Goal: Task Accomplishment & Management: Manage account settings

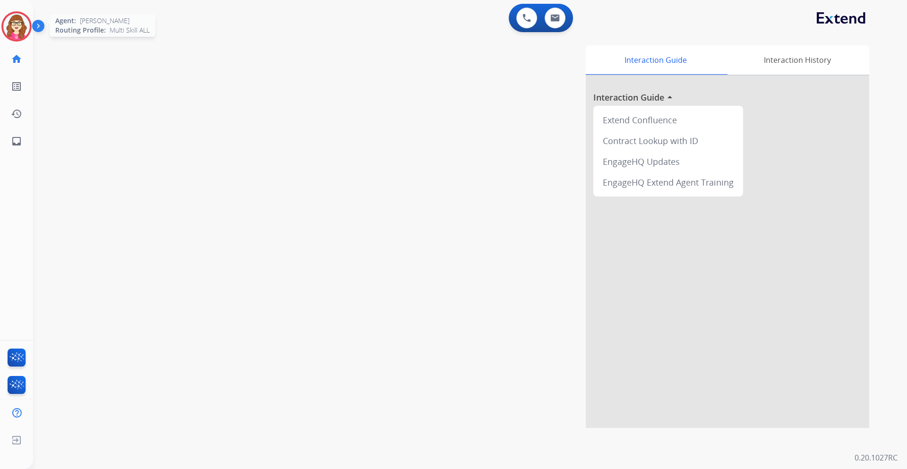
click at [22, 20] on img at bounding box center [16, 26] width 26 height 26
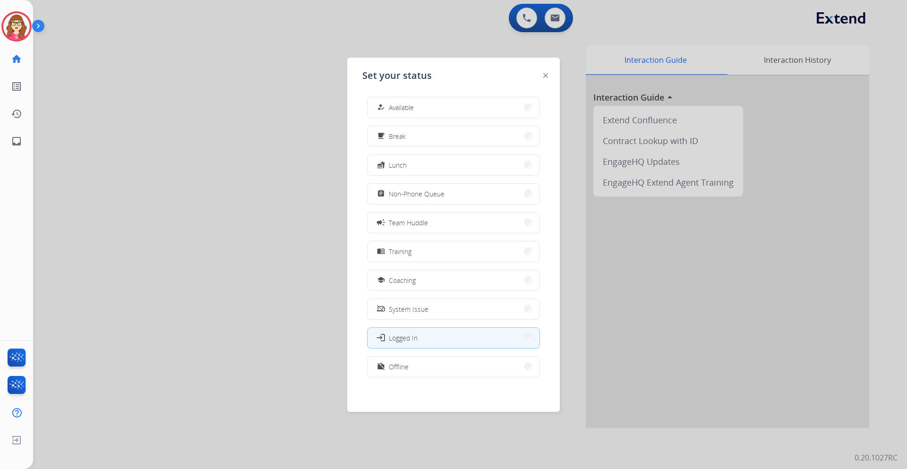
scroll to position [3, 0]
click at [462, 366] on button "work_off Offline" at bounding box center [454, 365] width 172 height 20
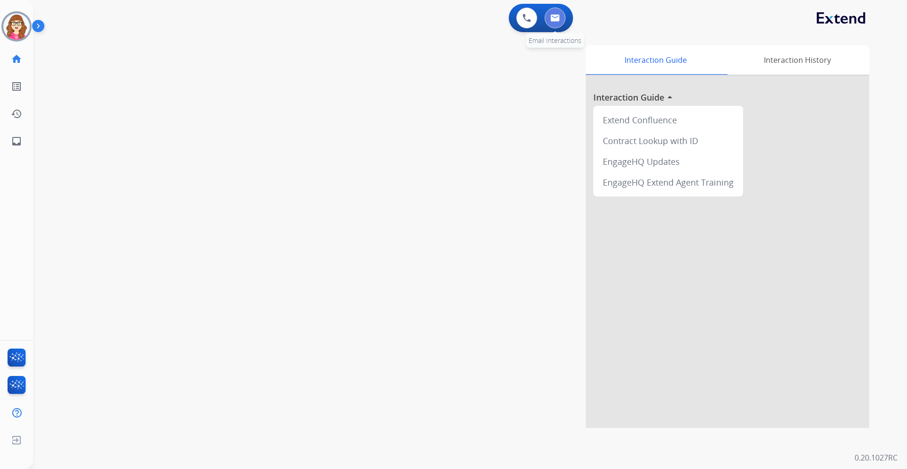
click at [556, 16] on img at bounding box center [555, 18] width 9 height 8
select select "**********"
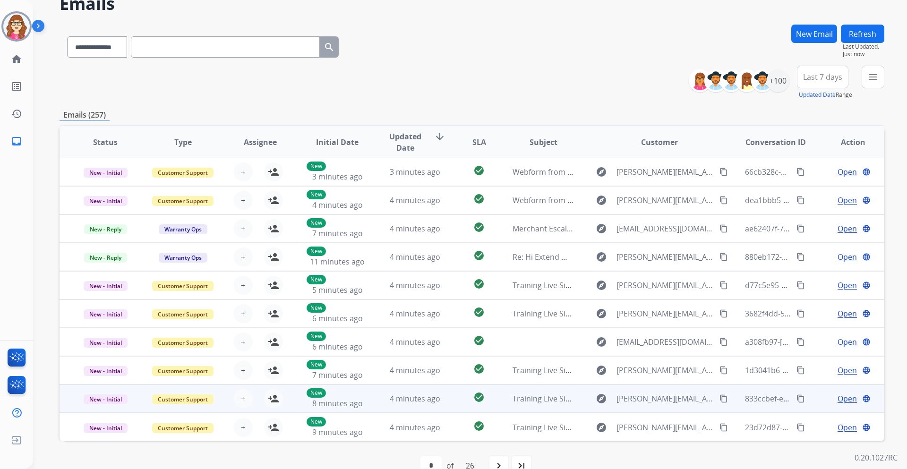
scroll to position [69, 0]
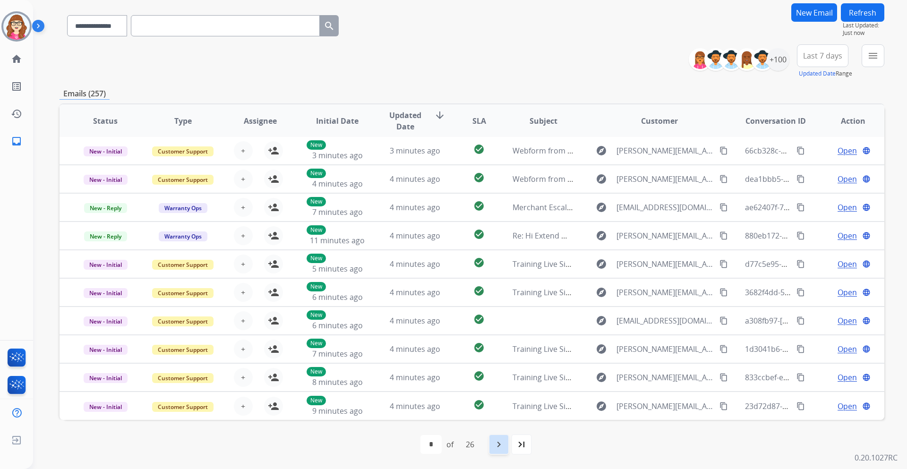
click at [504, 448] on mat-icon "navigate_next" at bounding box center [498, 444] width 11 height 11
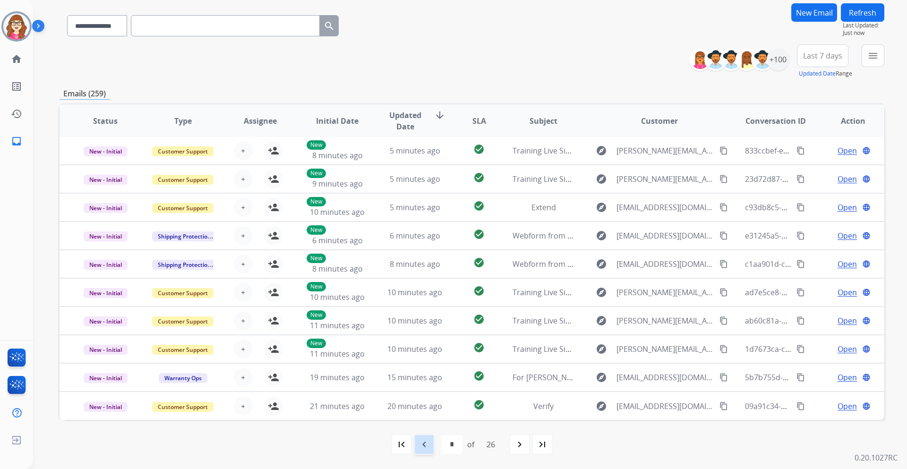
click at [423, 448] on mat-icon "navigate_before" at bounding box center [424, 444] width 11 height 11
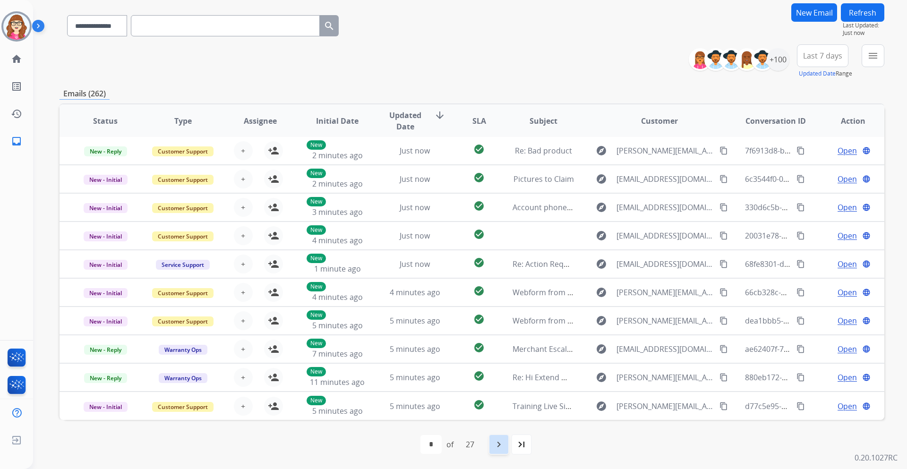
click at [502, 446] on mat-icon "navigate_next" at bounding box center [498, 444] width 11 height 11
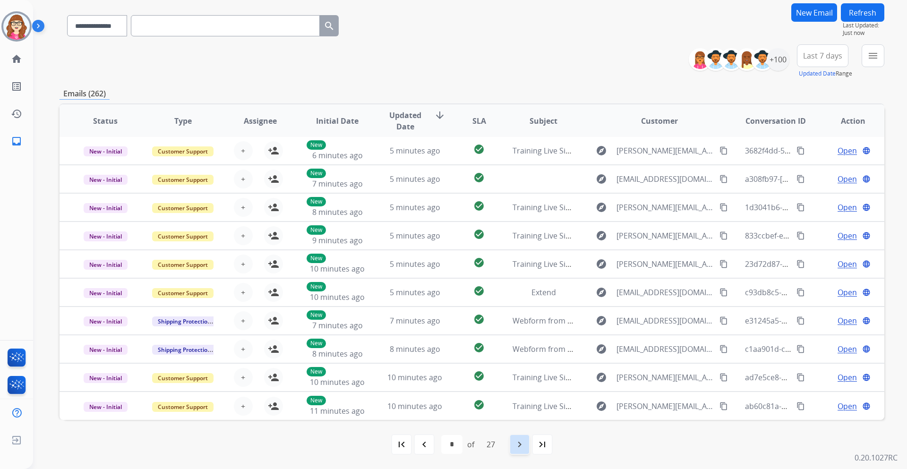
click at [520, 449] on mat-icon "navigate_next" at bounding box center [519, 444] width 11 height 11
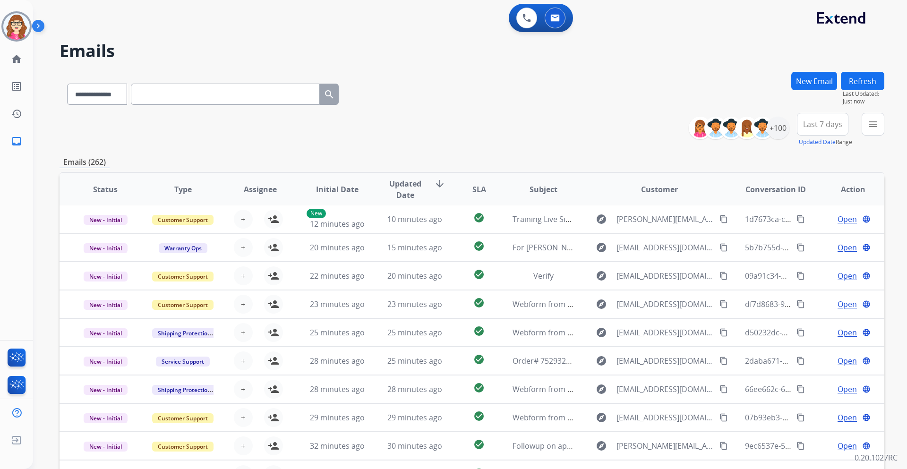
click at [518, 115] on div "**********" at bounding box center [472, 130] width 825 height 34
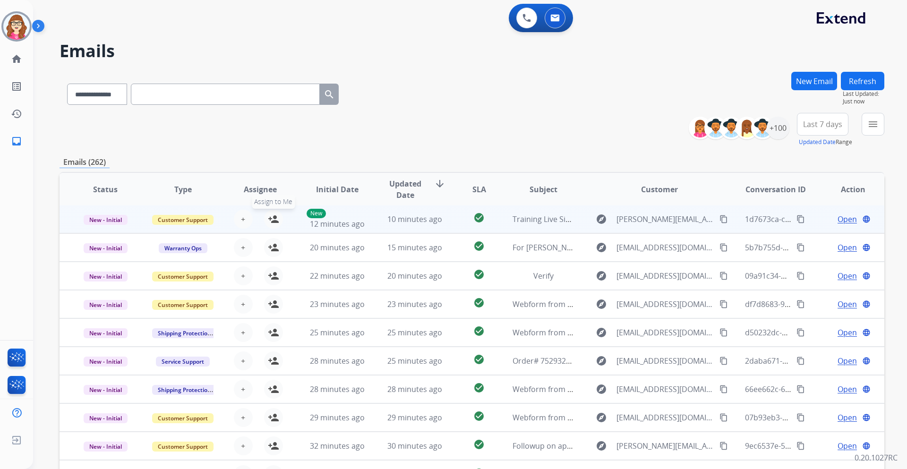
click at [272, 220] on mat-icon "person_add" at bounding box center [273, 219] width 11 height 11
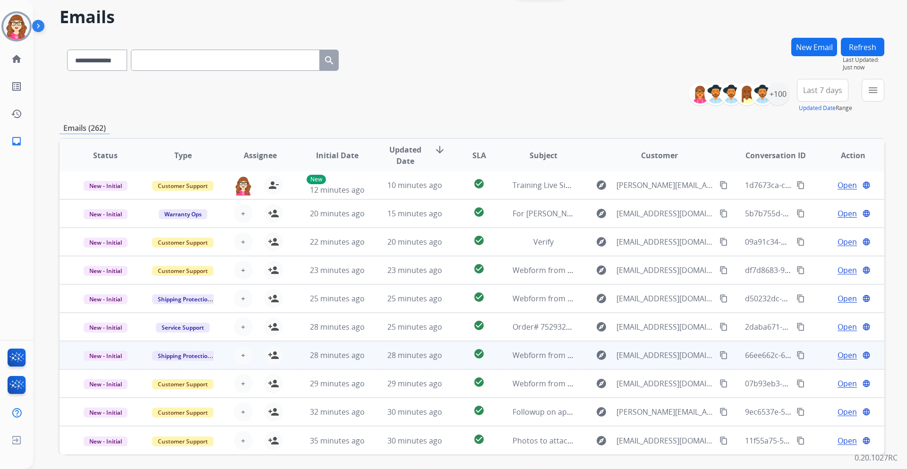
scroll to position [69, 0]
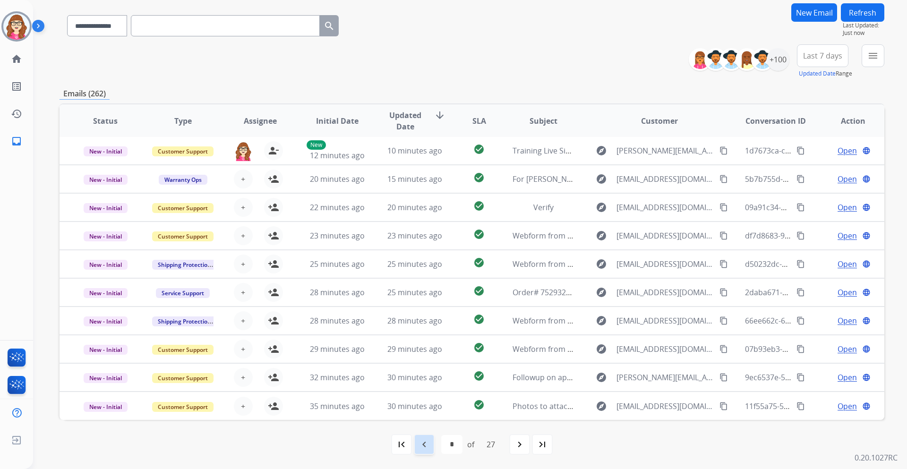
click at [422, 449] on mat-icon "navigate_before" at bounding box center [424, 444] width 11 height 11
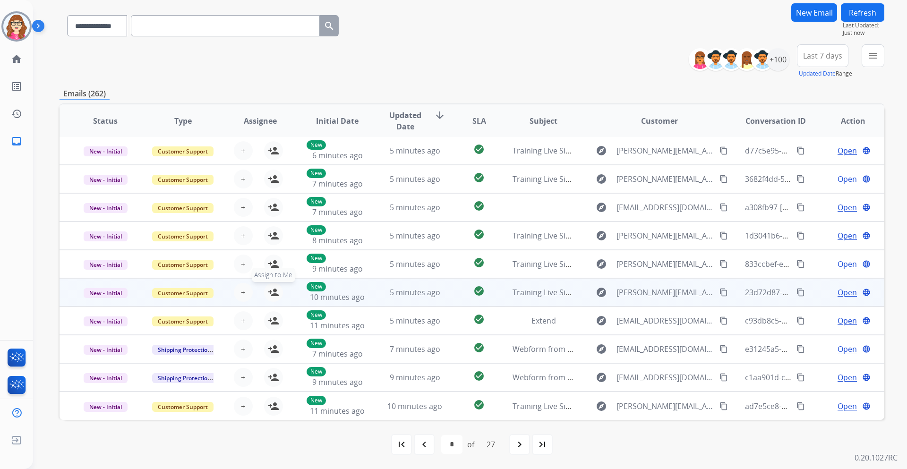
click at [273, 291] on mat-icon "person_add" at bounding box center [273, 292] width 11 height 11
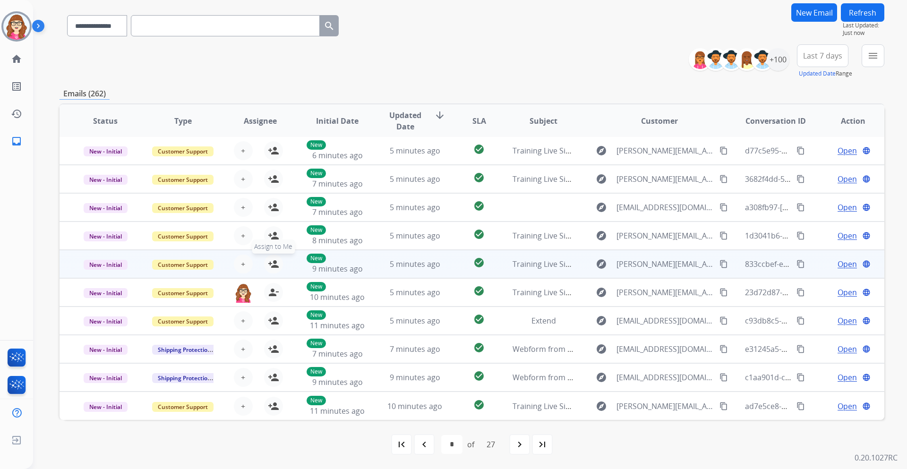
click at [273, 268] on mat-icon "person_add" at bounding box center [273, 264] width 11 height 11
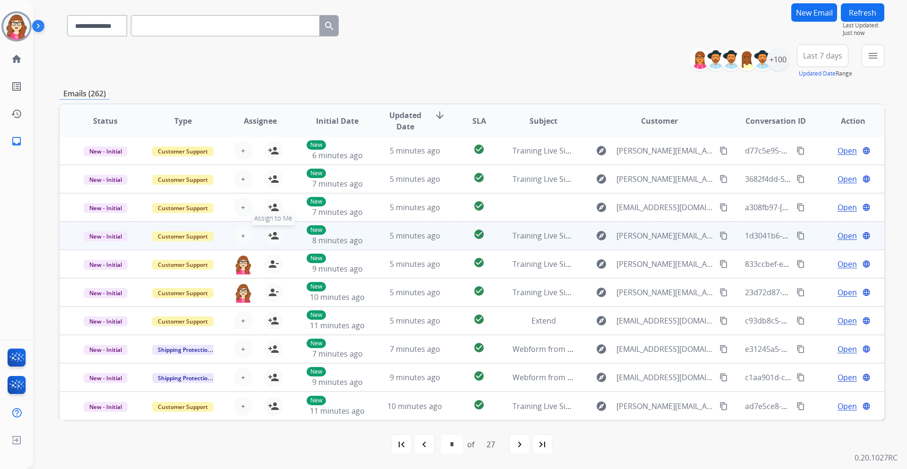
click at [272, 234] on mat-icon "person_add" at bounding box center [273, 235] width 11 height 11
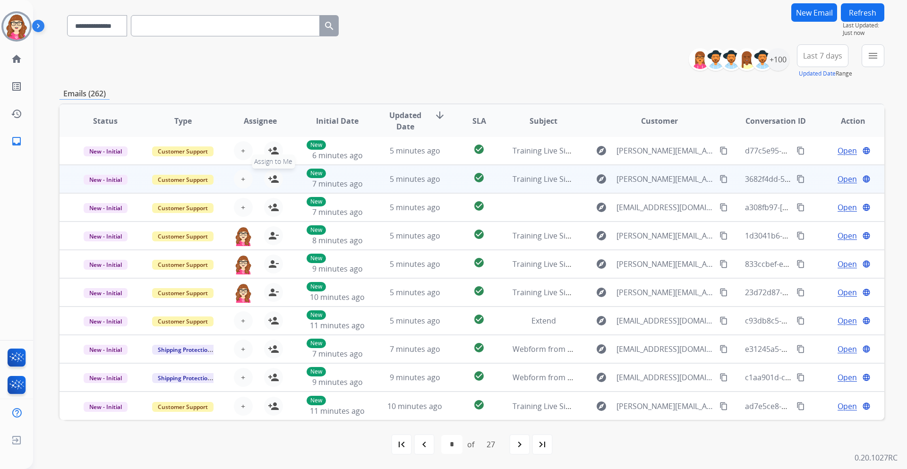
click at [273, 188] on div "+ Select agent person_add Assign to Me" at bounding box center [253, 179] width 60 height 19
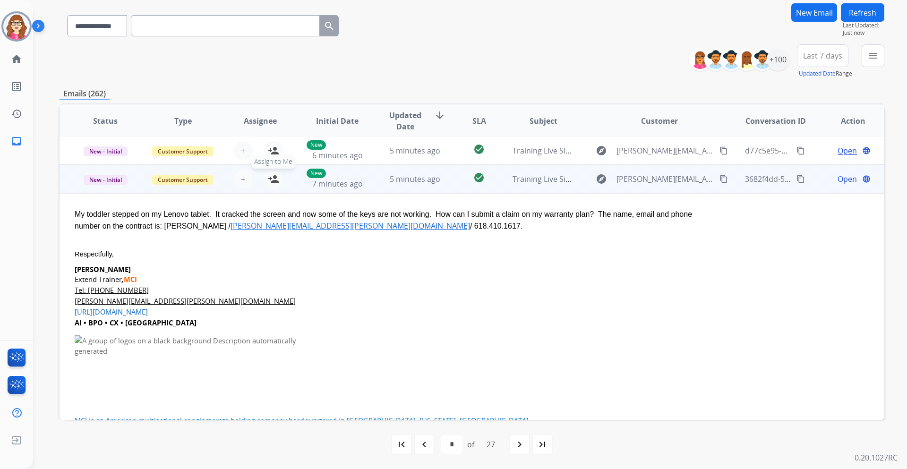
scroll to position [28, 0]
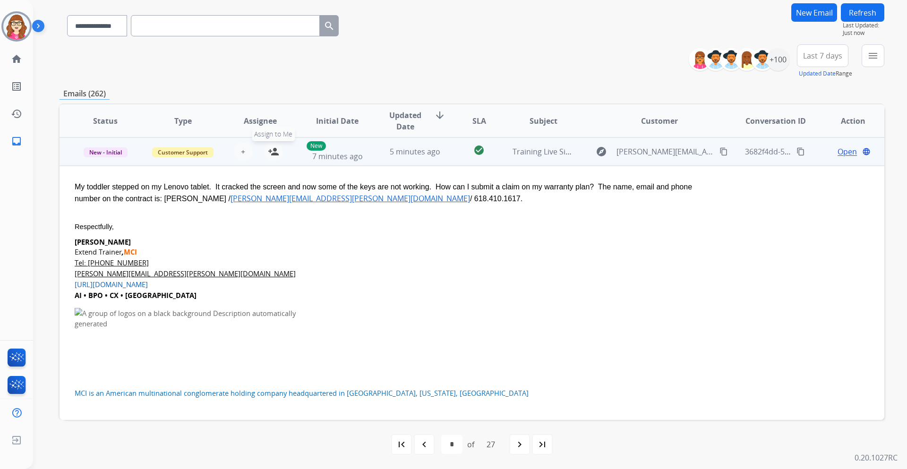
click at [274, 151] on mat-icon "person_add" at bounding box center [273, 151] width 11 height 11
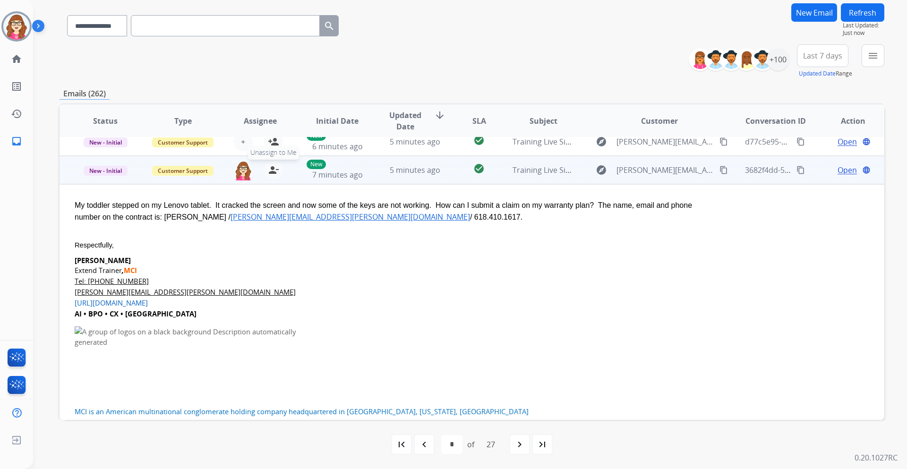
scroll to position [0, 0]
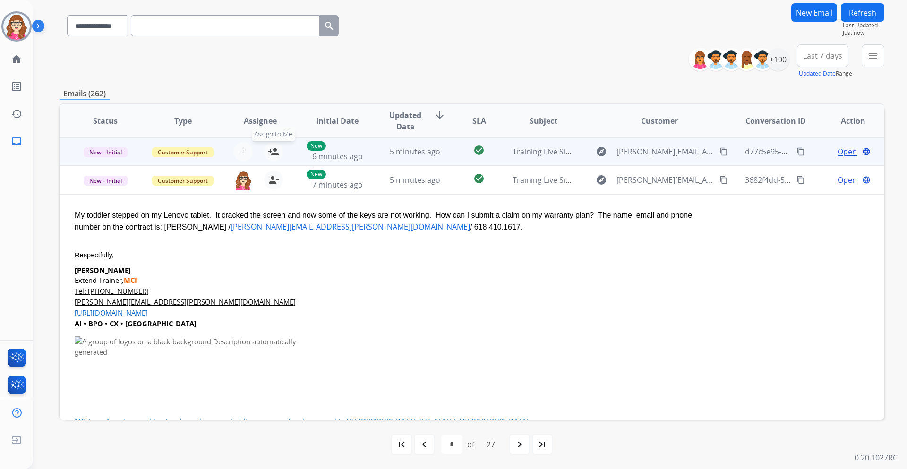
click at [273, 149] on mat-icon "person_add" at bounding box center [273, 151] width 11 height 11
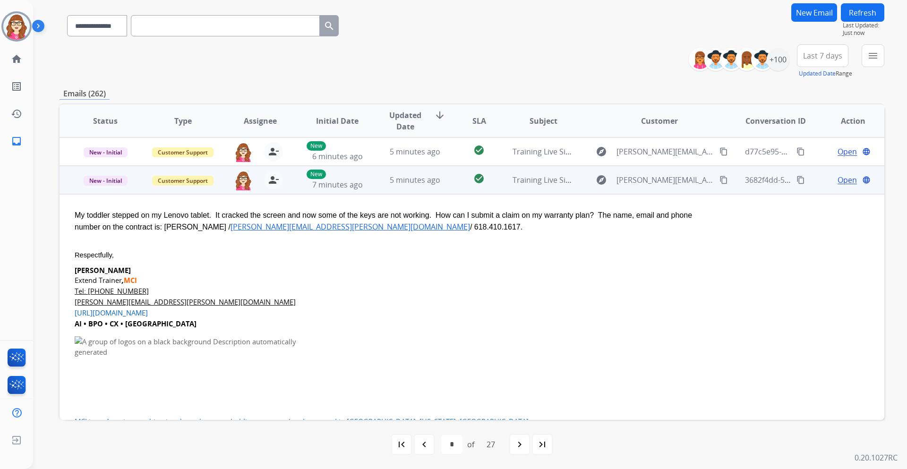
click at [288, 180] on div "[PERSON_NAME][EMAIL_ADDRESS][PERSON_NAME][DOMAIN_NAME] person_remove [PERSON_NA…" at bounding box center [252, 180] width 77 height 26
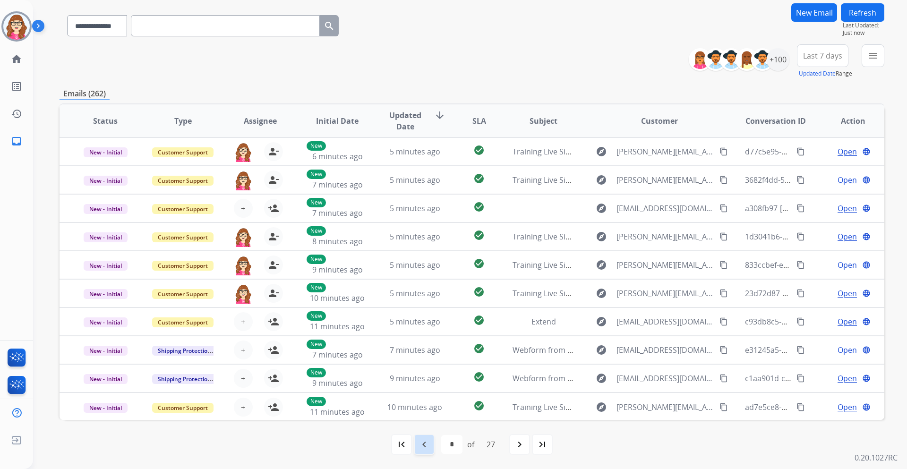
click at [424, 447] on mat-icon "navigate_before" at bounding box center [424, 444] width 11 height 11
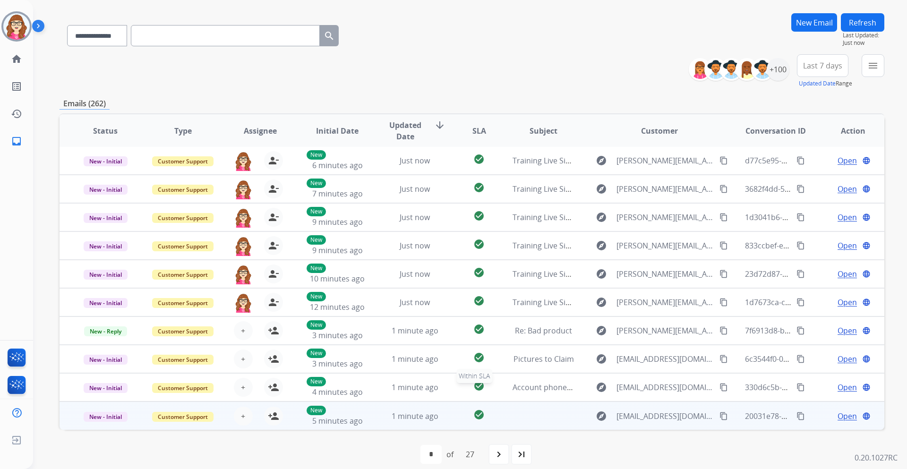
scroll to position [69, 0]
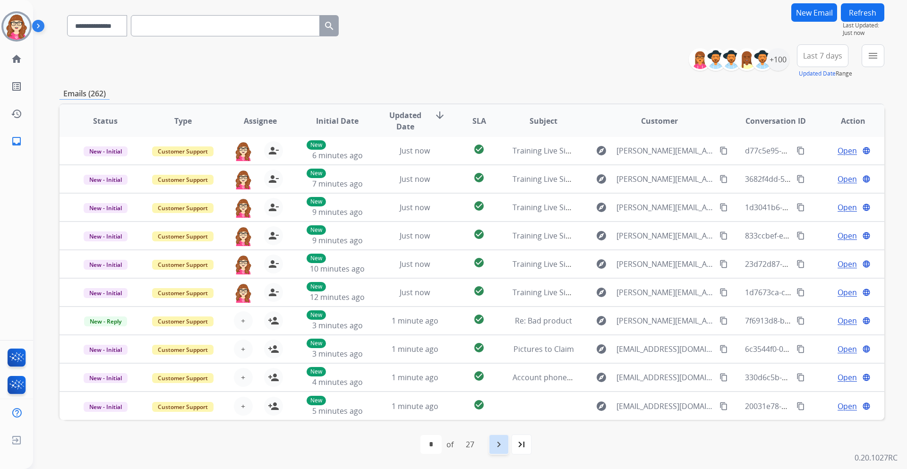
click at [501, 443] on mat-icon "navigate_next" at bounding box center [498, 444] width 11 height 11
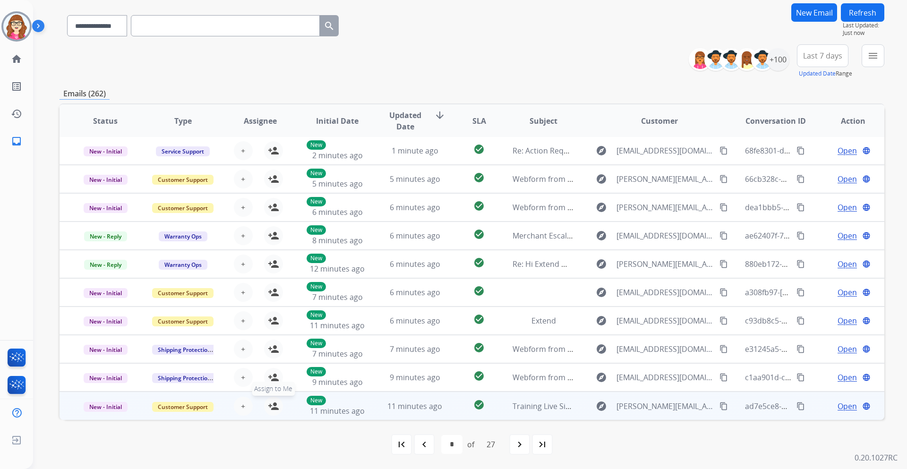
drag, startPoint x: 273, startPoint y: 406, endPoint x: 300, endPoint y: 405, distance: 26.5
click at [273, 406] on mat-icon "person_add" at bounding box center [273, 406] width 11 height 11
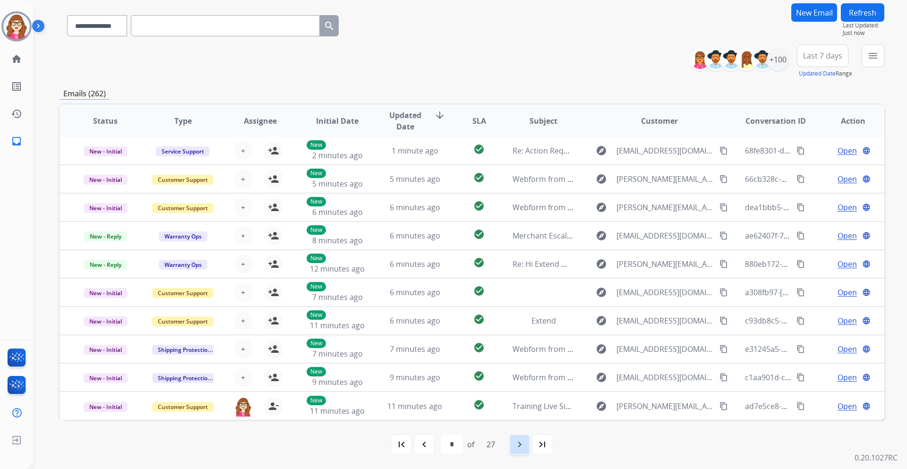
click at [519, 449] on mat-icon "navigate_next" at bounding box center [519, 444] width 11 height 11
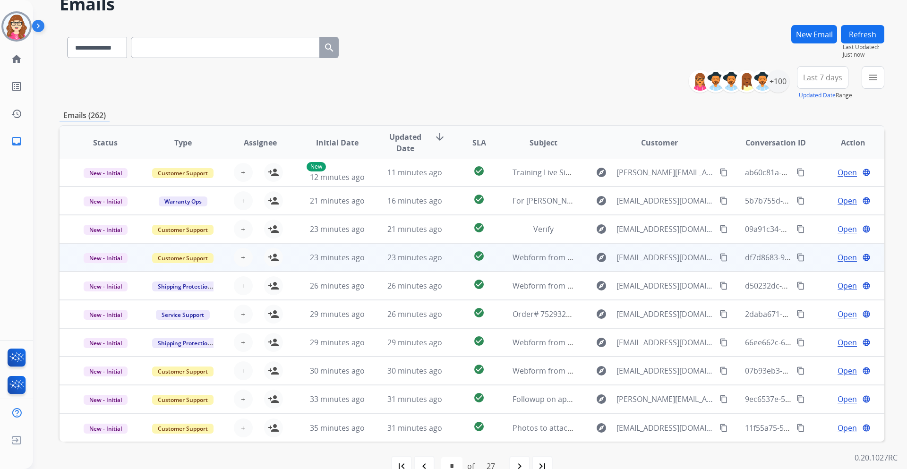
scroll to position [47, 0]
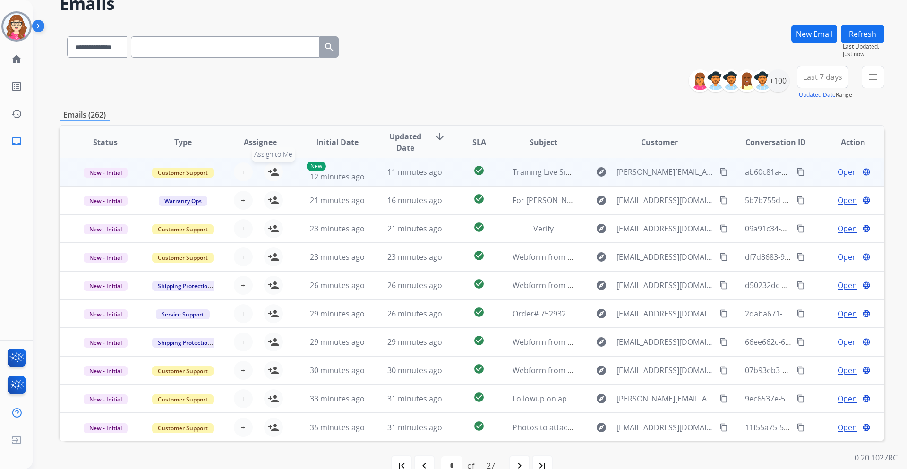
click at [268, 173] on mat-icon "person_add" at bounding box center [273, 171] width 11 height 11
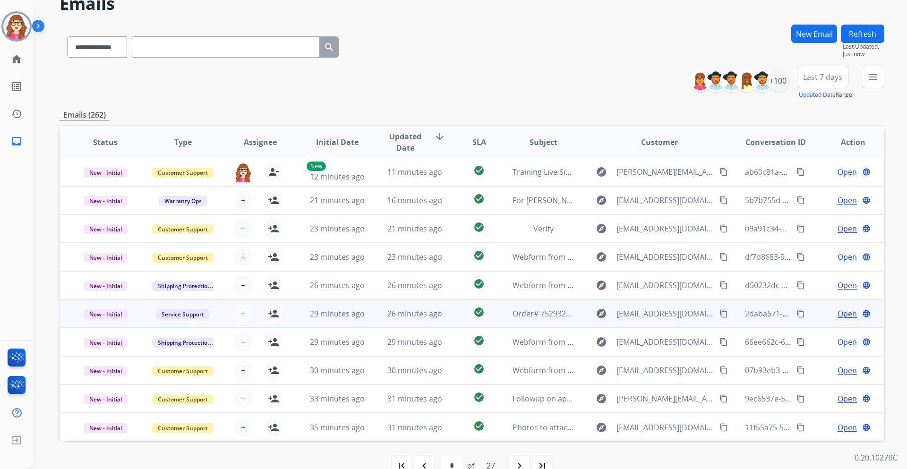
scroll to position [69, 0]
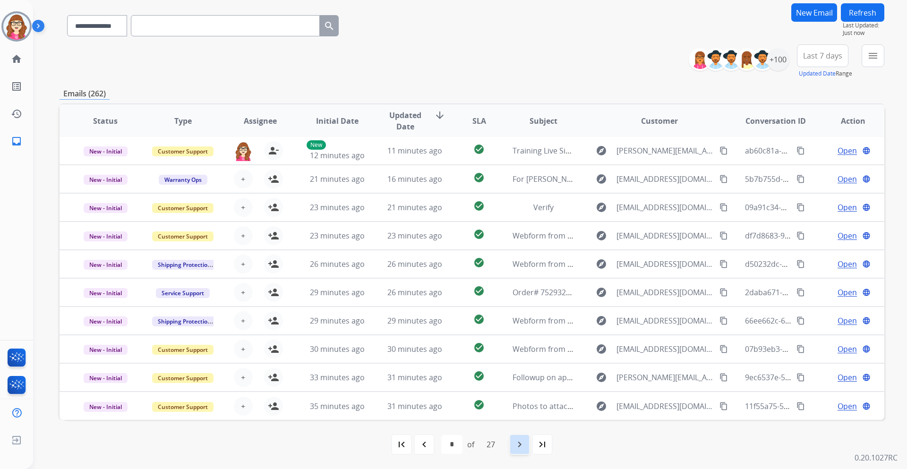
click at [522, 441] on mat-icon "navigate_next" at bounding box center [519, 444] width 11 height 11
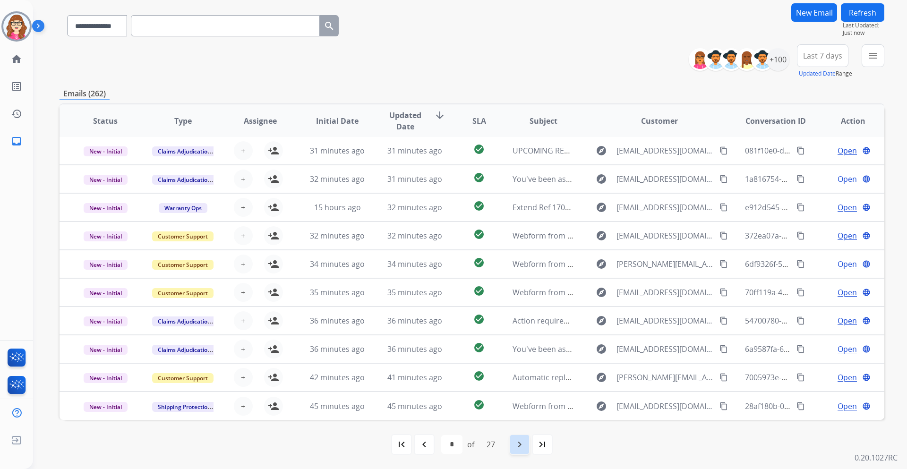
click at [518, 446] on mat-icon "navigate_next" at bounding box center [519, 444] width 11 height 11
select select "*"
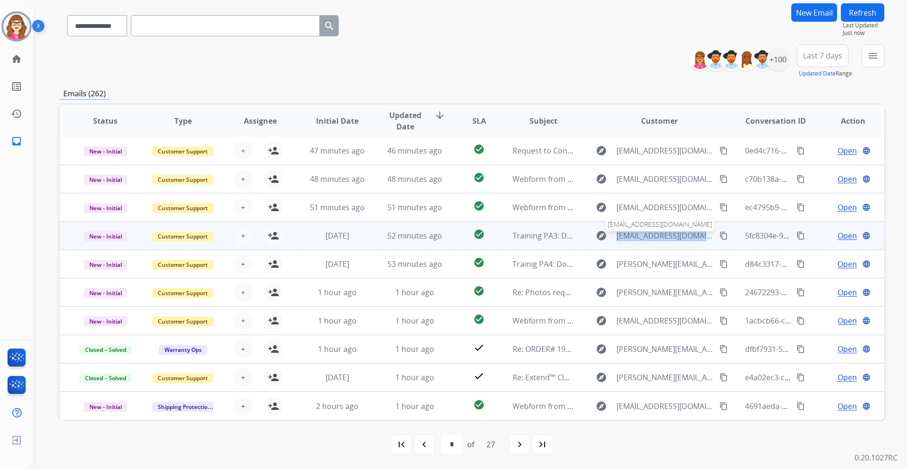
drag, startPoint x: 705, startPoint y: 236, endPoint x: 617, endPoint y: 237, distance: 87.4
click at [617, 237] on div "explore [EMAIL_ADDRESS][DOMAIN_NAME] content_copy" at bounding box center [659, 235] width 139 height 15
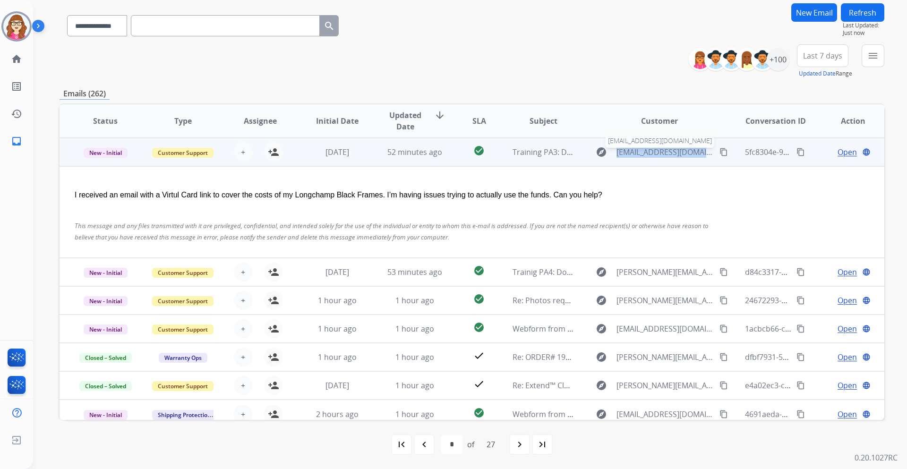
scroll to position [85, 0]
drag, startPoint x: 617, startPoint y: 237, endPoint x: 714, endPoint y: 153, distance: 128.0
click at [720, 153] on mat-icon "content_copy" at bounding box center [724, 151] width 9 height 9
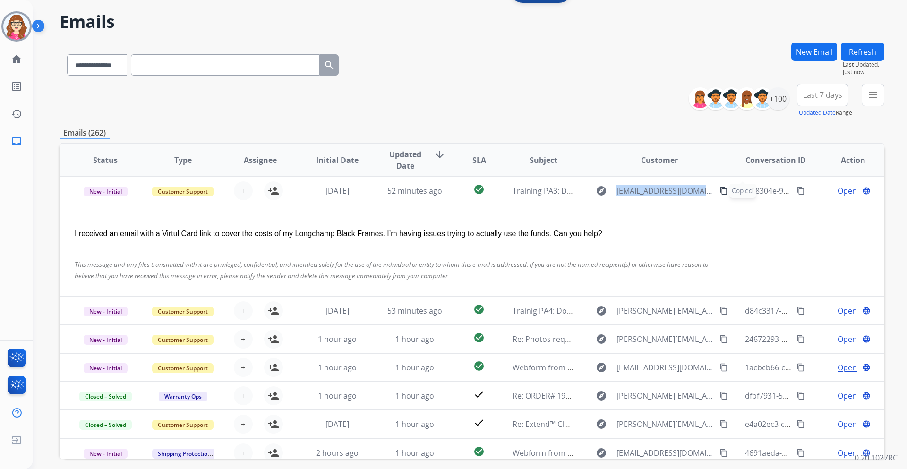
scroll to position [0, 0]
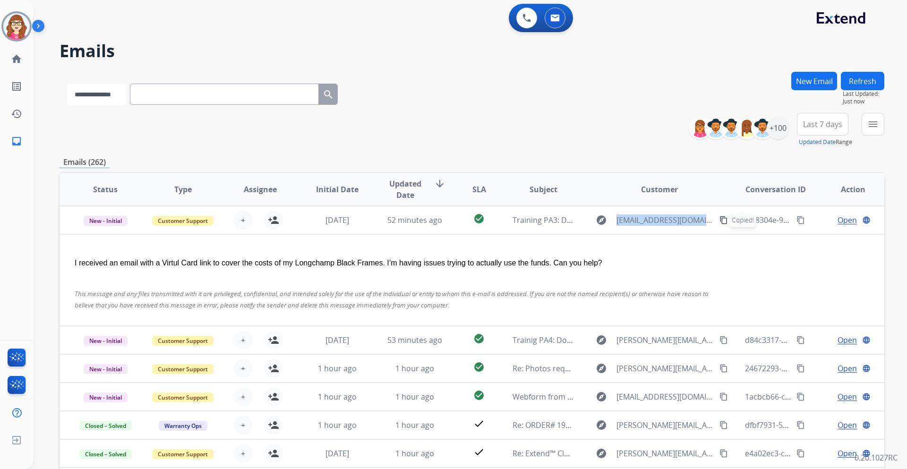
click at [118, 95] on select "**********" at bounding box center [96, 94] width 59 height 21
select select "**********"
click at [67, 84] on select "**********" at bounding box center [96, 94] width 59 height 21
click at [171, 89] on input "text" at bounding box center [225, 94] width 189 height 21
paste input "**********"
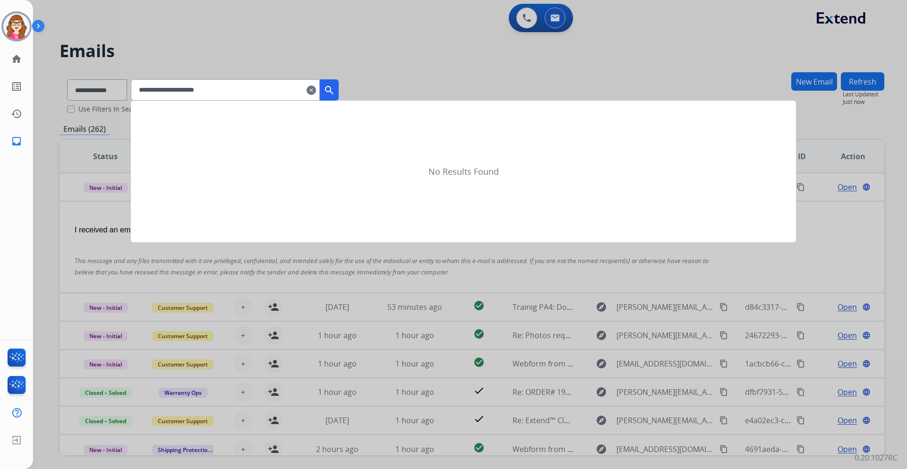
type input "**********"
click at [335, 86] on mat-icon "search" at bounding box center [329, 90] width 11 height 11
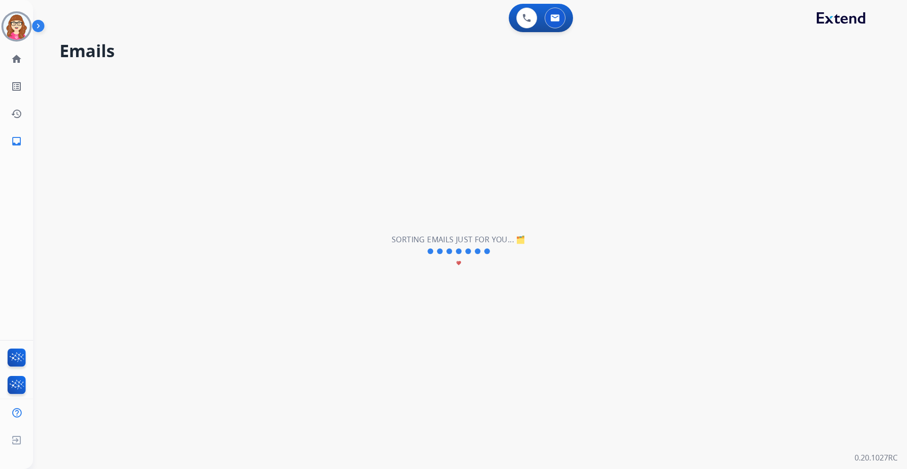
select select "*"
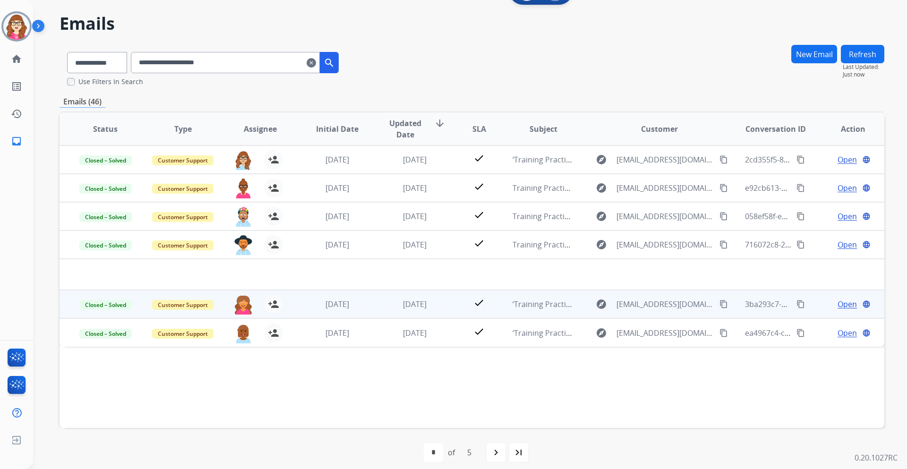
scroll to position [35, 0]
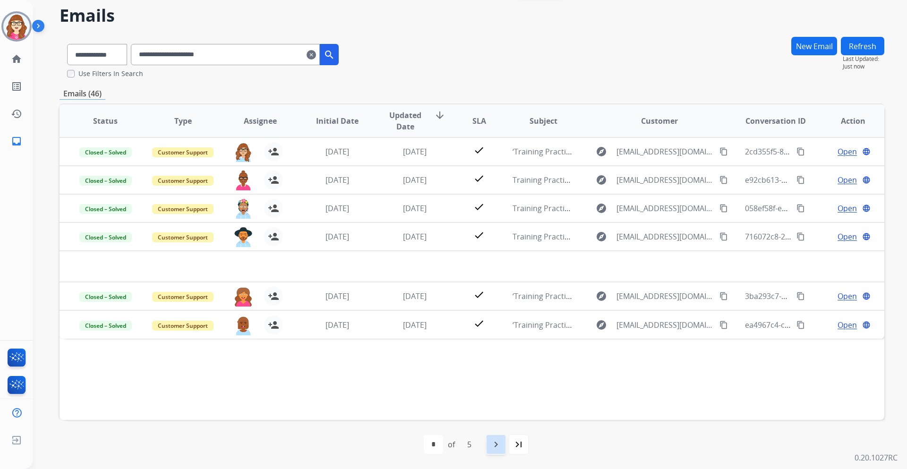
click at [497, 444] on mat-icon "navigate_next" at bounding box center [496, 444] width 11 height 11
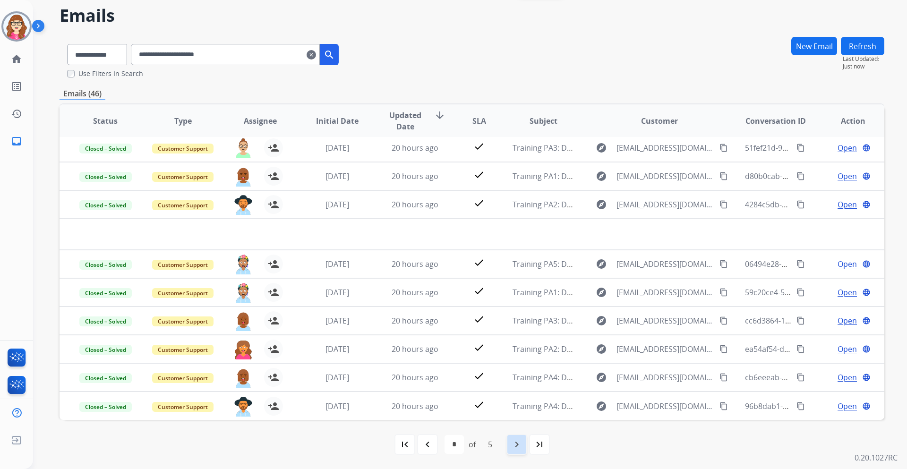
click at [518, 446] on mat-icon "navigate_next" at bounding box center [516, 444] width 11 height 11
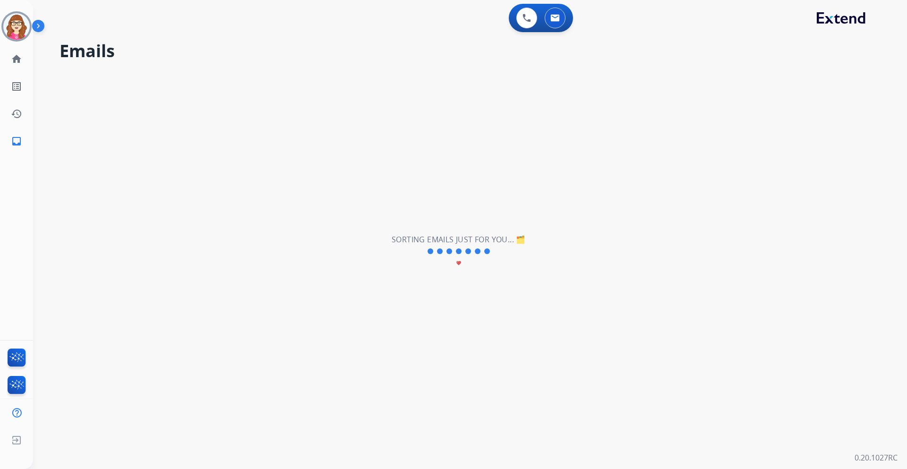
drag, startPoint x: 495, startPoint y: 257, endPoint x: 269, endPoint y: 36, distance: 315.8
click at [269, 36] on div "**********" at bounding box center [459, 251] width 852 height 435
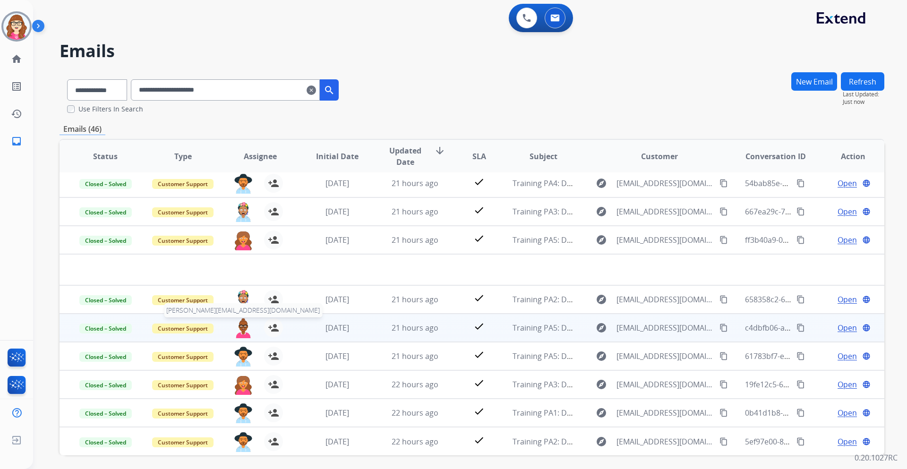
scroll to position [35, 0]
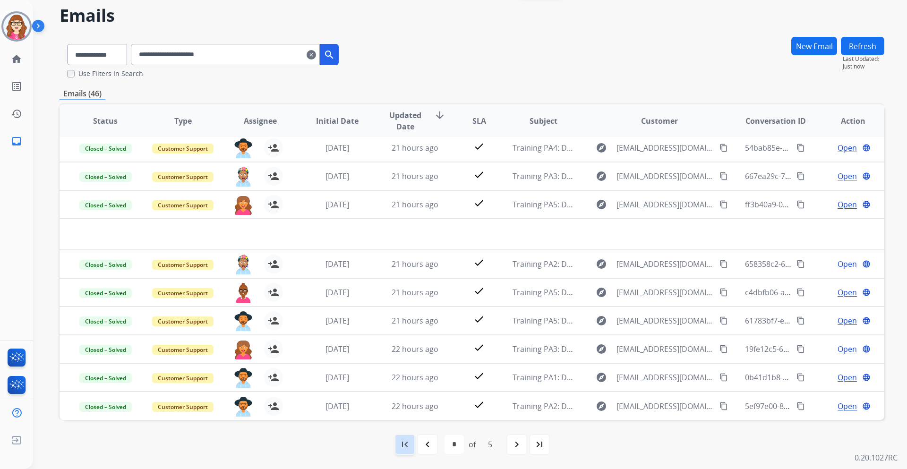
click at [400, 445] on mat-icon "first_page" at bounding box center [404, 444] width 11 height 11
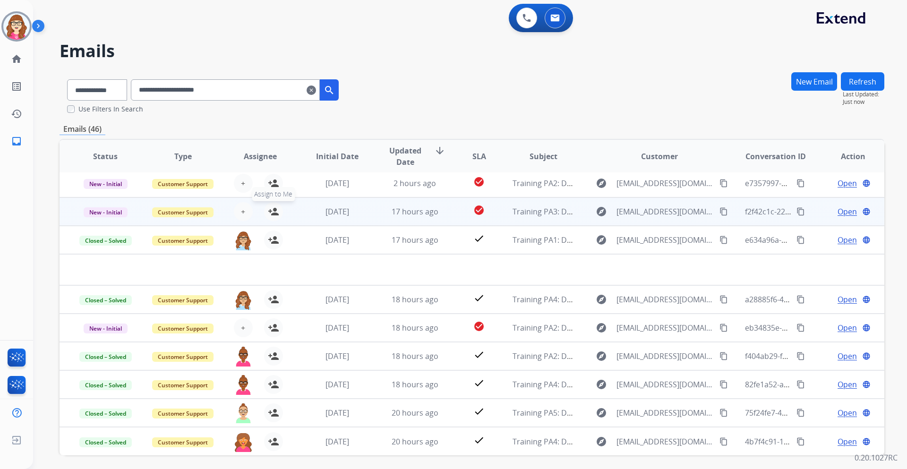
click at [269, 209] on mat-icon "person_add" at bounding box center [273, 211] width 11 height 11
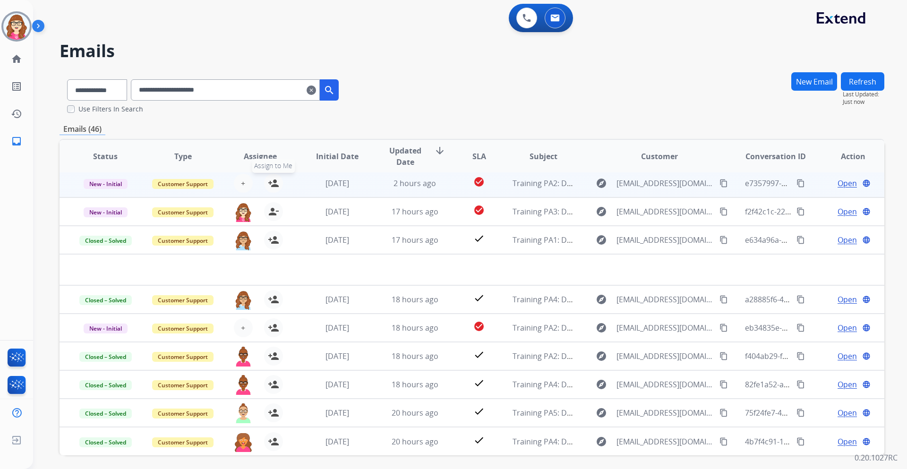
click at [274, 183] on mat-icon "person_add" at bounding box center [273, 183] width 11 height 11
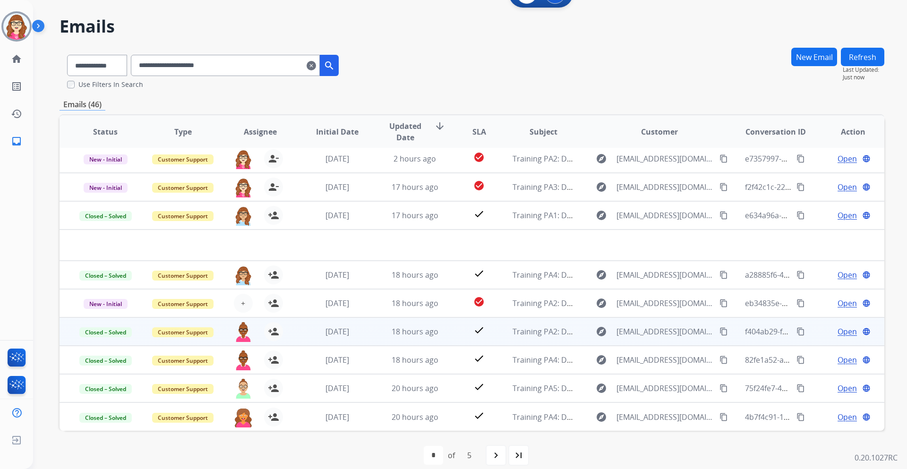
scroll to position [35, 0]
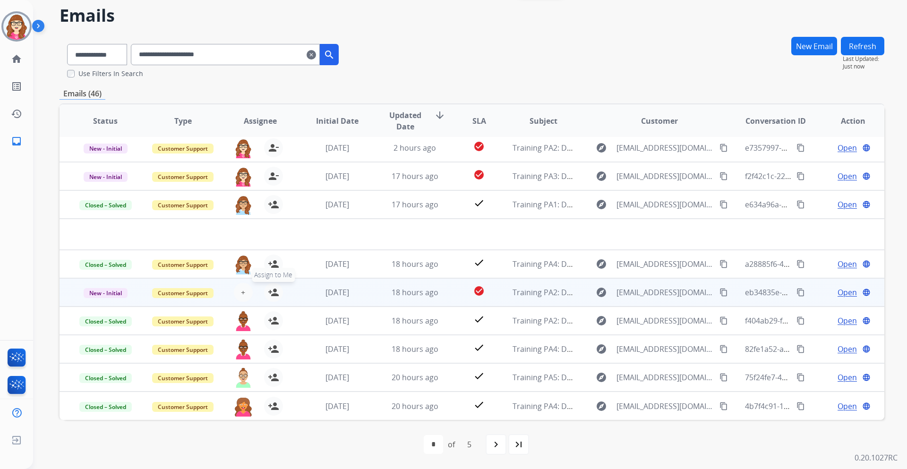
click at [263, 288] on div "+ Select agent person_add Assign to Me" at bounding box center [253, 292] width 60 height 19
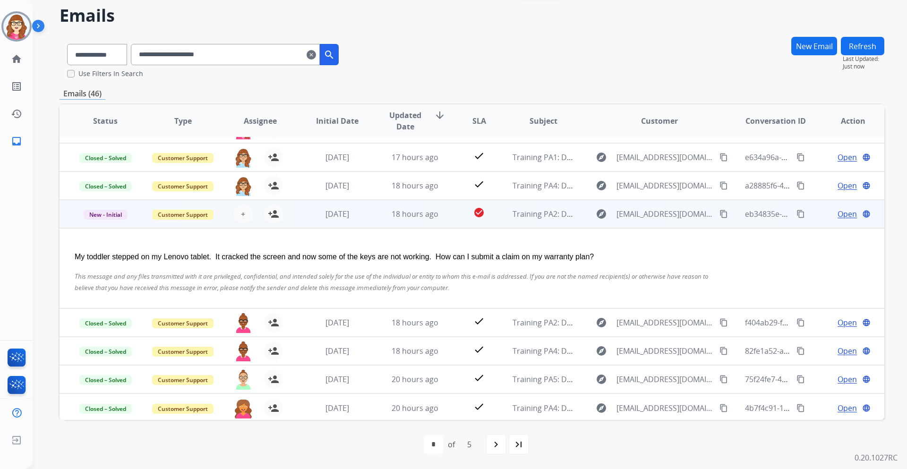
scroll to position [81, 0]
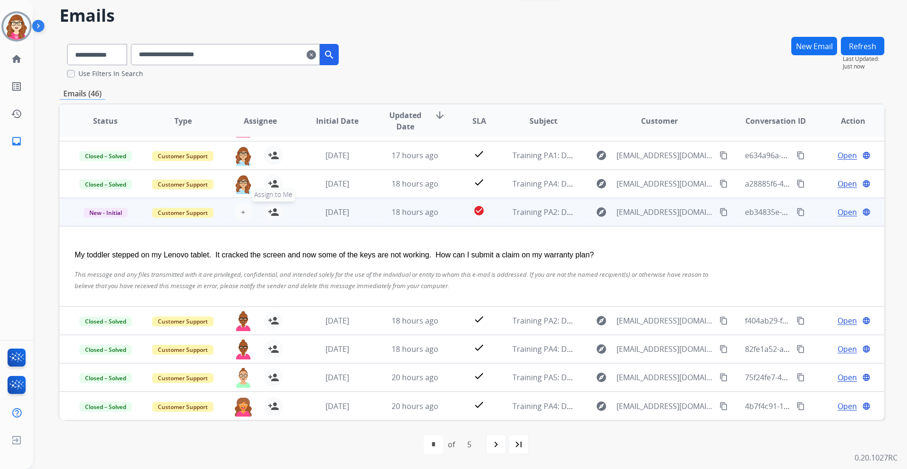
click at [274, 213] on mat-icon "person_add" at bounding box center [273, 212] width 11 height 11
click at [839, 214] on span "Open" at bounding box center [847, 212] width 19 height 11
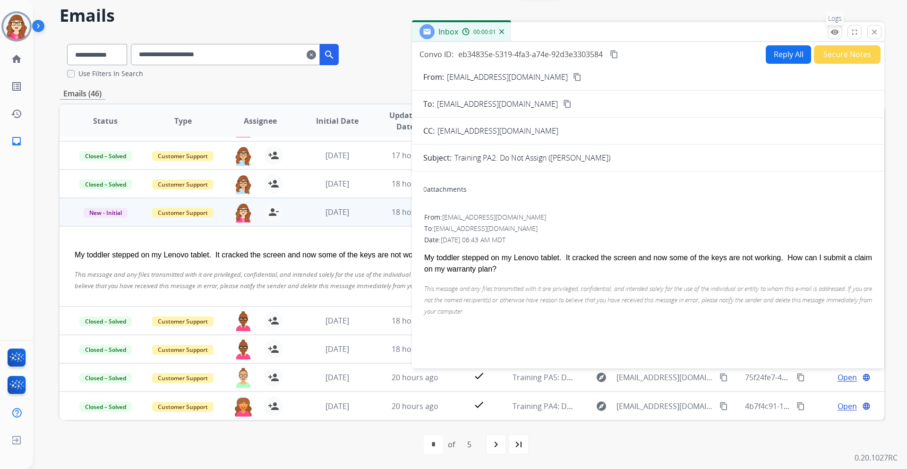
click at [833, 32] on mat-icon "remove_red_eye" at bounding box center [835, 32] width 9 height 9
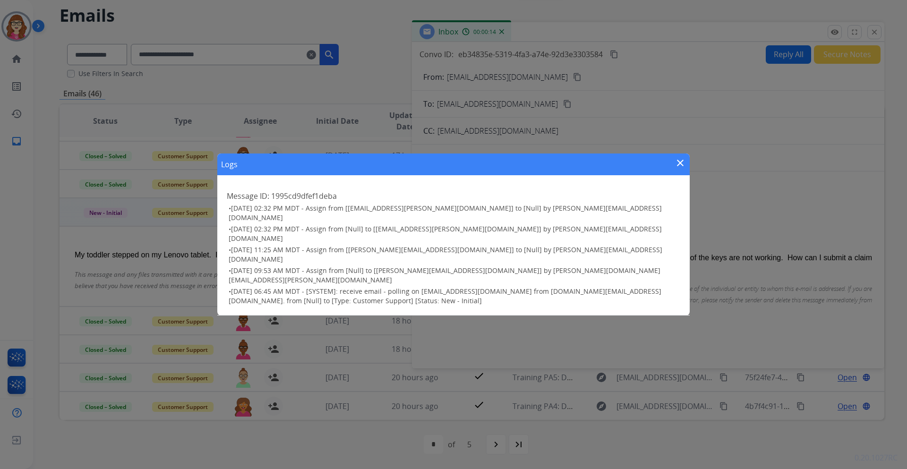
click at [679, 169] on mat-icon "close" at bounding box center [680, 162] width 11 height 11
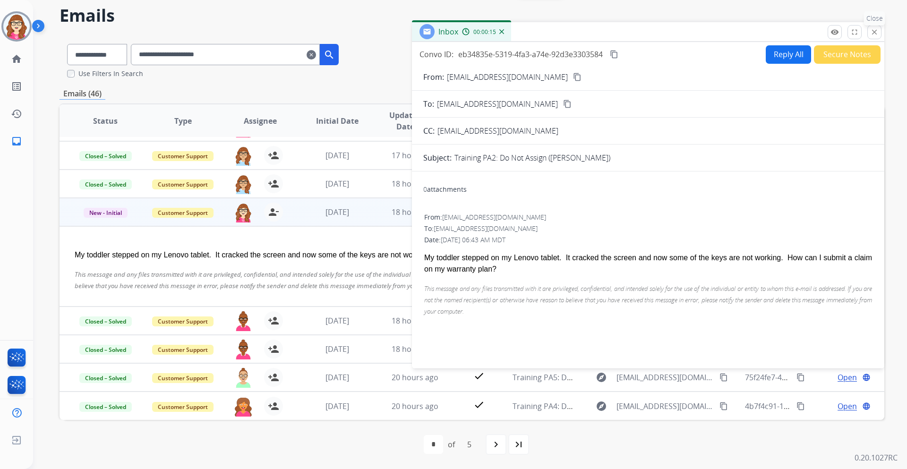
click at [872, 32] on mat-icon "close" at bounding box center [875, 32] width 9 height 9
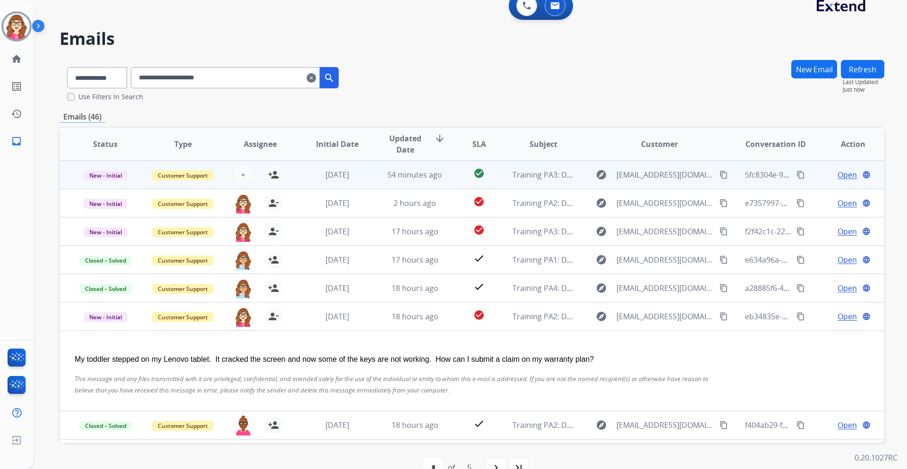
scroll to position [0, 0]
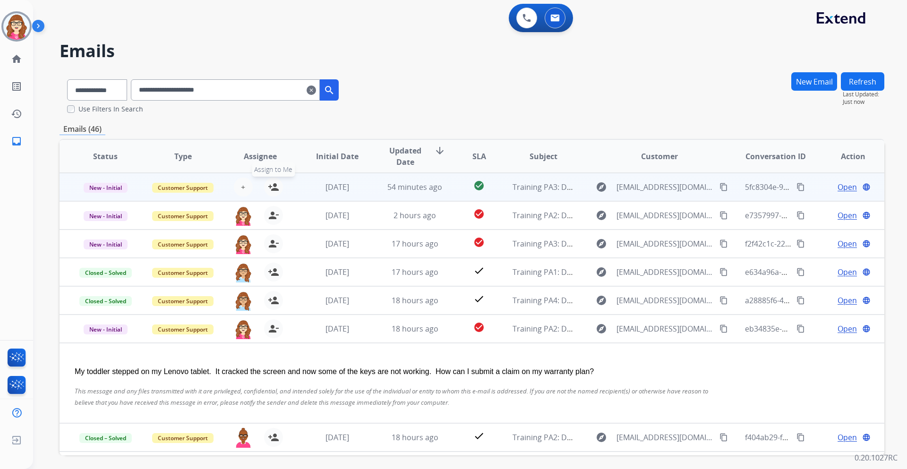
click at [274, 184] on mat-icon "person_add" at bounding box center [273, 186] width 11 height 11
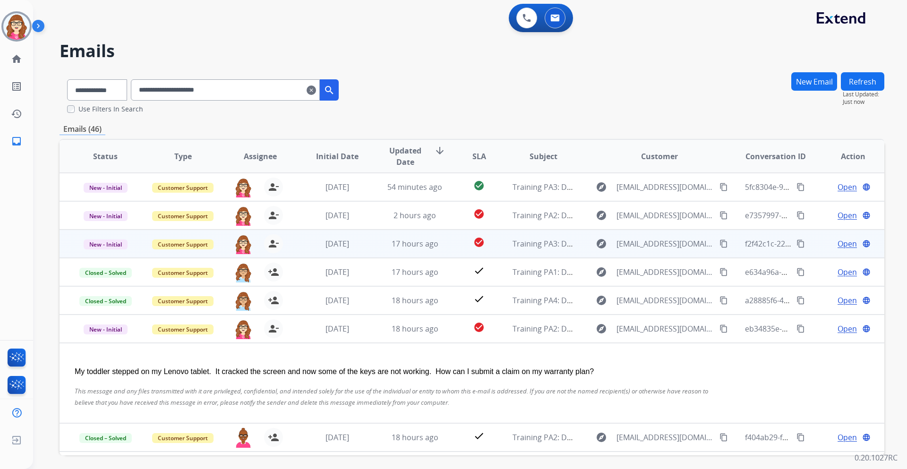
click at [838, 240] on span "Open" at bounding box center [847, 243] width 19 height 11
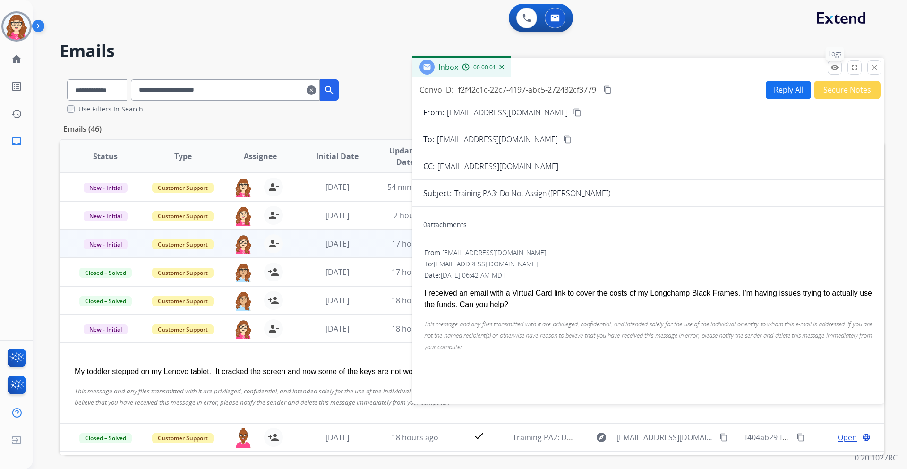
click at [834, 68] on mat-icon "remove_red_eye" at bounding box center [835, 67] width 9 height 9
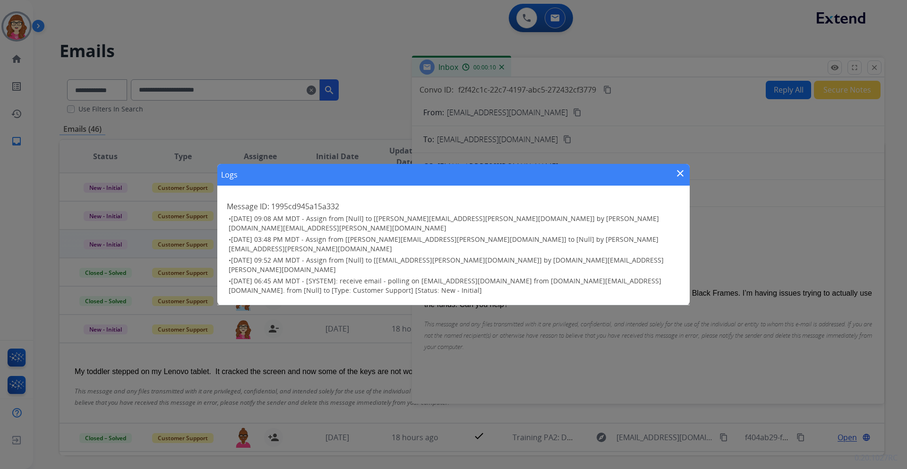
click at [684, 179] on mat-icon "close" at bounding box center [680, 173] width 11 height 11
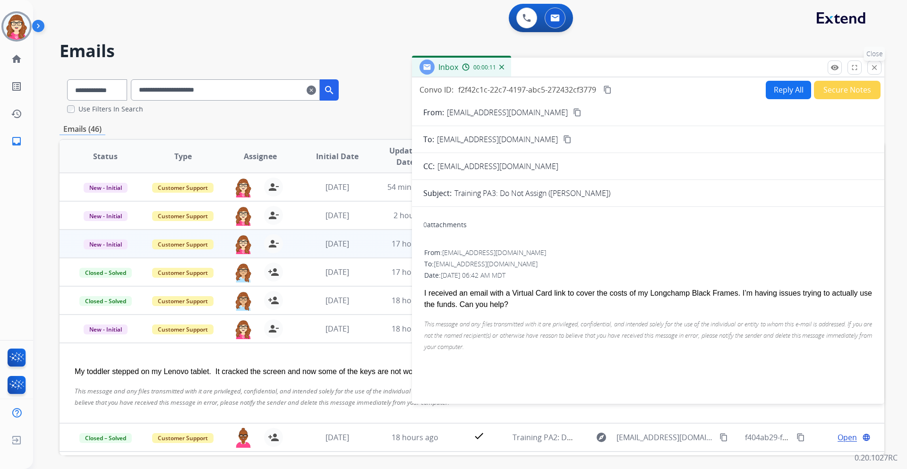
click at [879, 68] on mat-icon "close" at bounding box center [875, 67] width 9 height 9
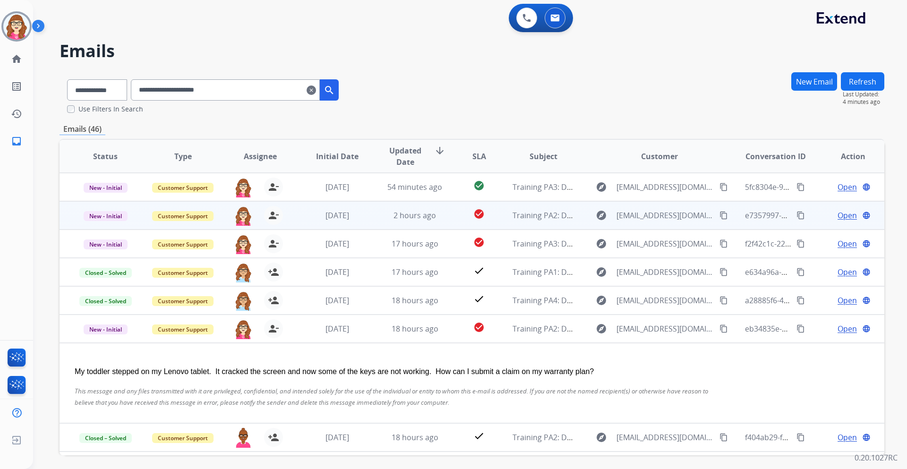
click at [840, 215] on span "Open" at bounding box center [847, 215] width 19 height 11
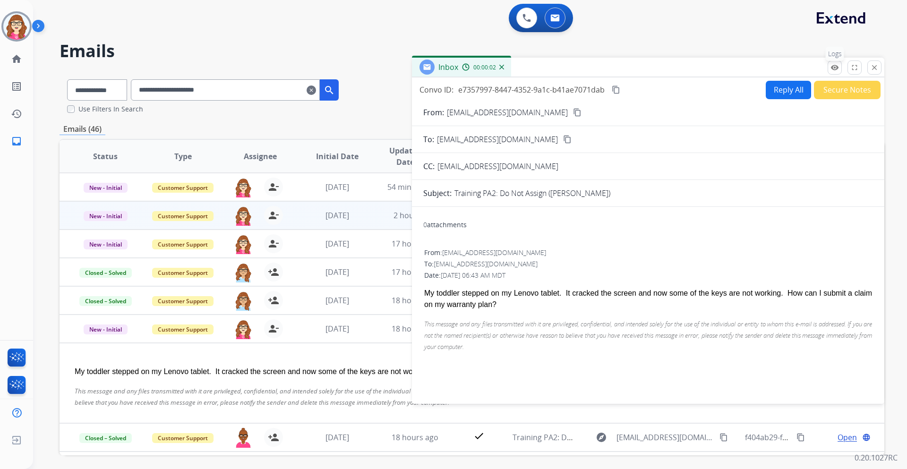
click at [832, 67] on mat-icon "remove_red_eye" at bounding box center [835, 67] width 9 height 9
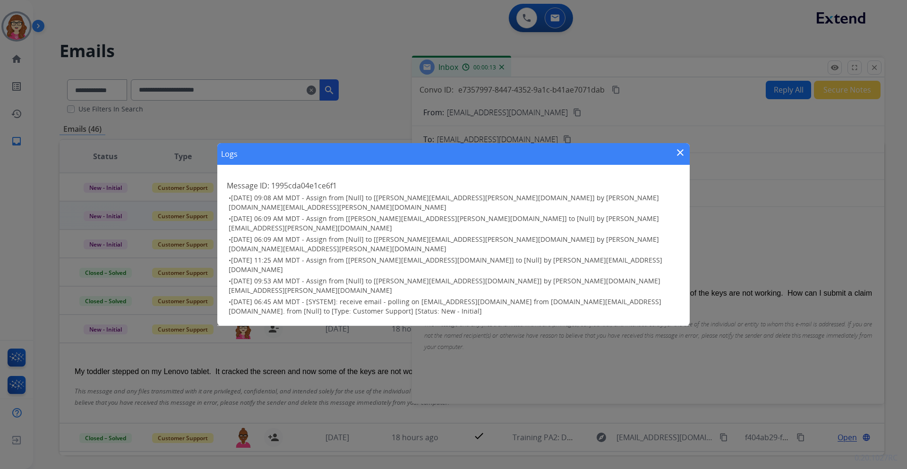
click at [678, 158] on mat-icon "close" at bounding box center [680, 152] width 11 height 11
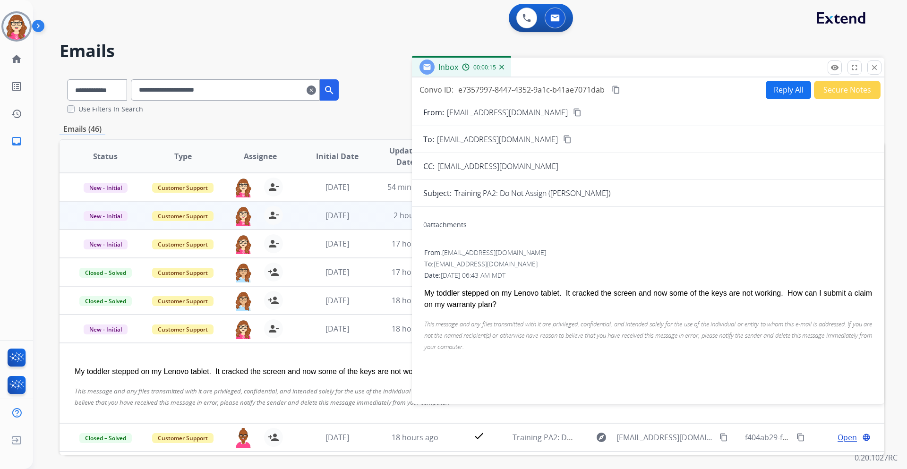
click at [878, 67] on mat-icon "close" at bounding box center [875, 67] width 9 height 9
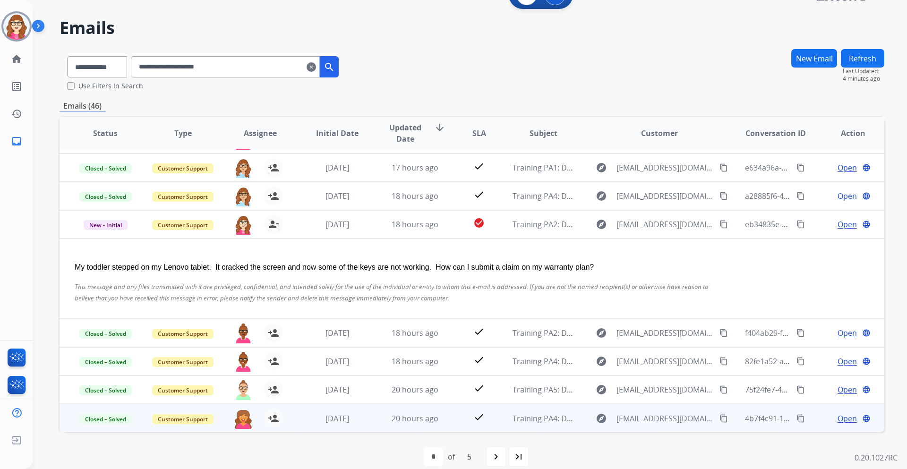
scroll to position [35, 0]
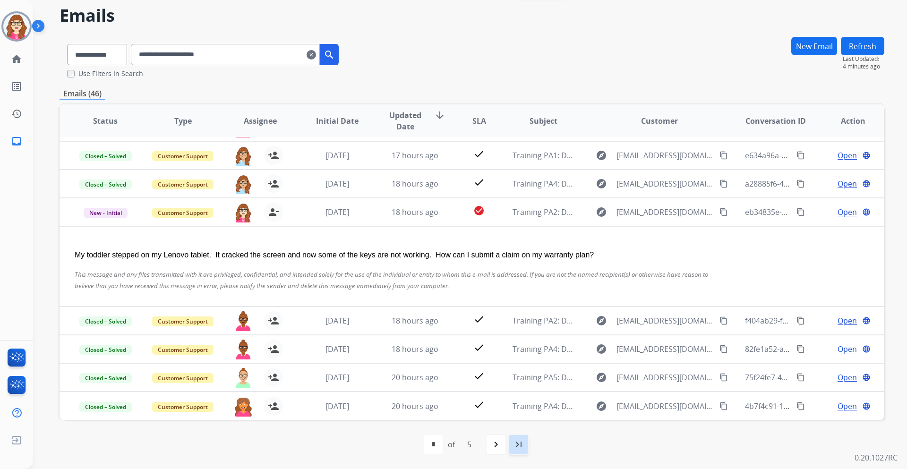
click at [523, 446] on mat-icon "last_page" at bounding box center [518, 444] width 11 height 11
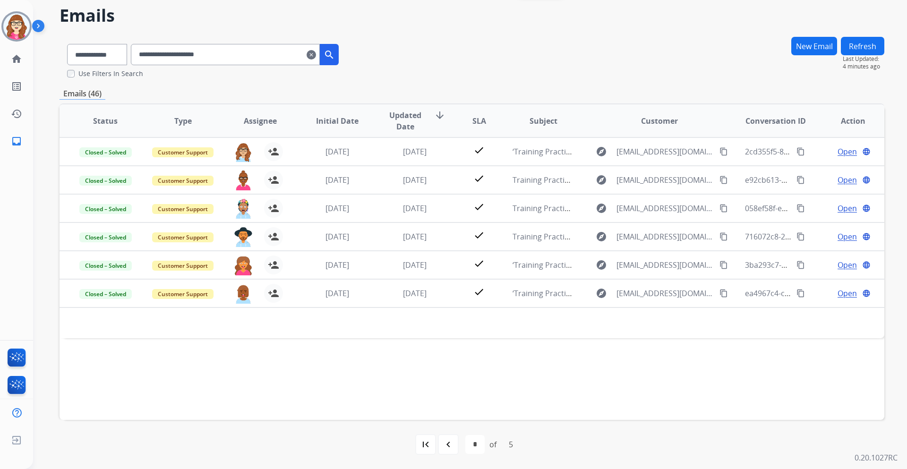
click at [449, 438] on div "navigate_before" at bounding box center [448, 444] width 21 height 21
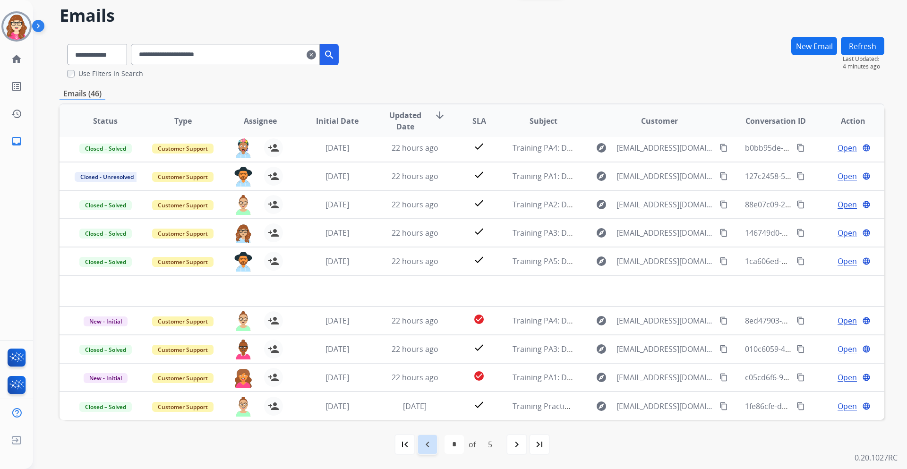
click at [429, 447] on mat-icon "navigate_before" at bounding box center [427, 444] width 11 height 11
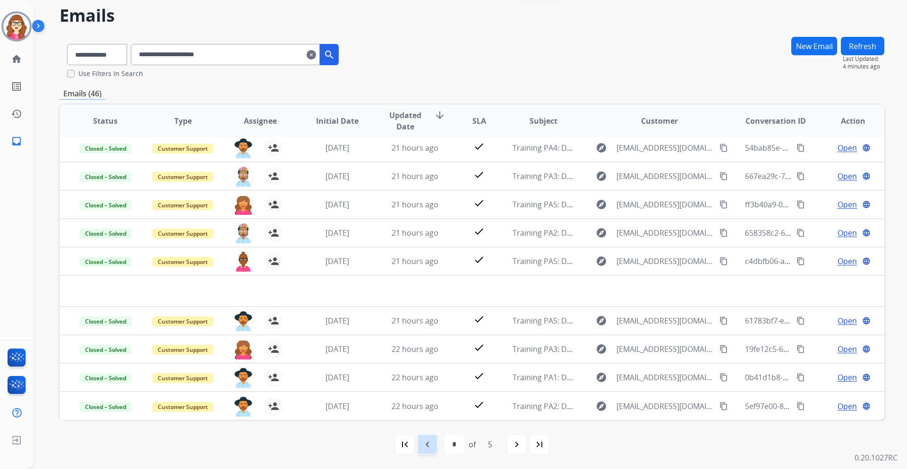
click at [429, 444] on mat-icon "navigate_before" at bounding box center [427, 444] width 11 height 11
click at [425, 443] on mat-icon "navigate_before" at bounding box center [427, 444] width 11 height 11
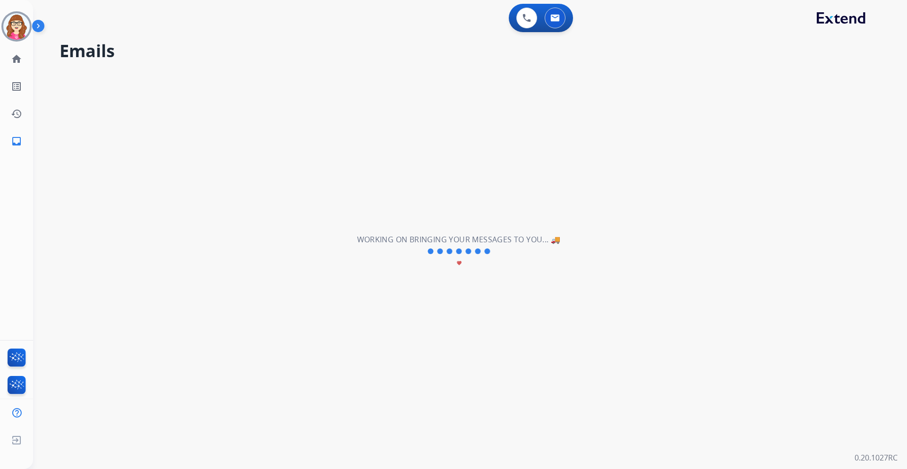
scroll to position [0, 0]
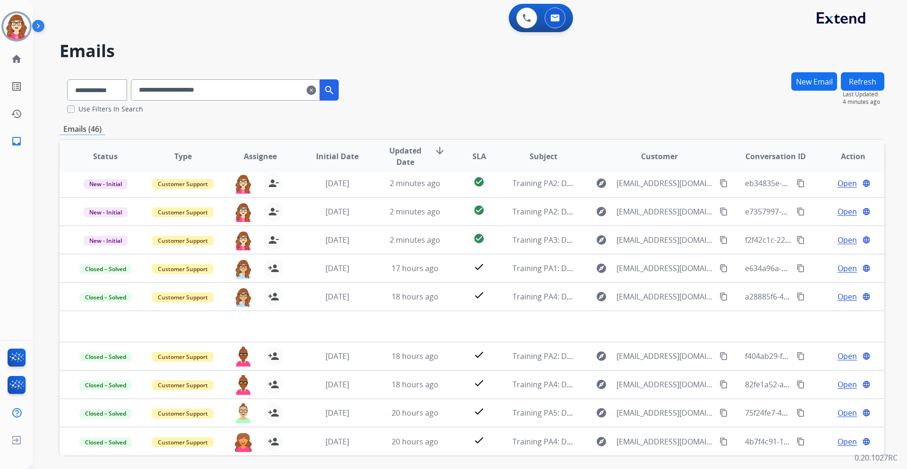
click at [316, 91] on mat-icon "clear" at bounding box center [311, 90] width 9 height 11
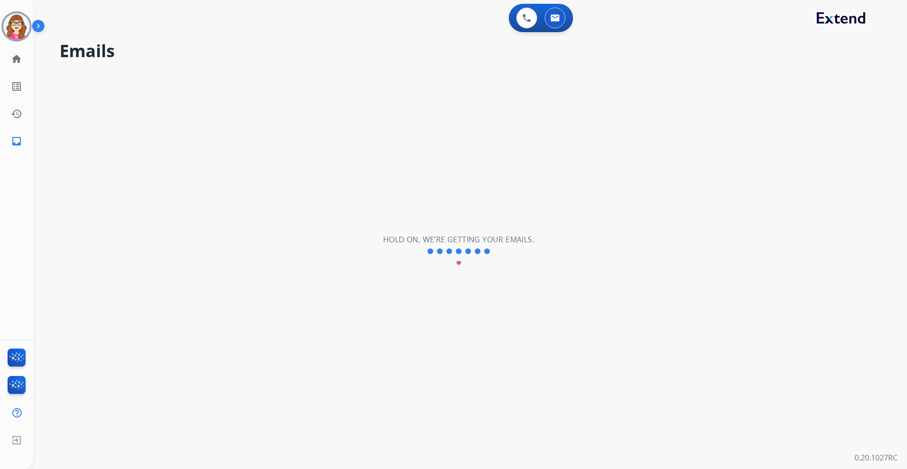
select select "**********"
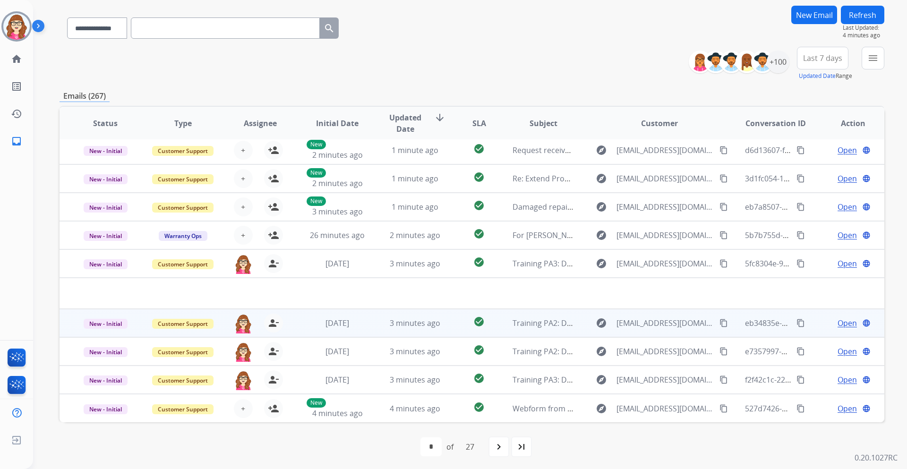
scroll to position [69, 0]
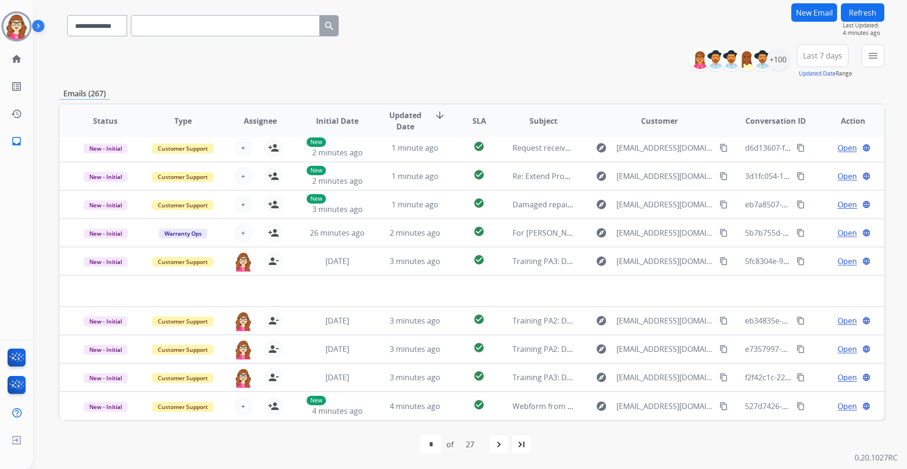
click at [493, 446] on div "navigate_next" at bounding box center [499, 444] width 21 height 21
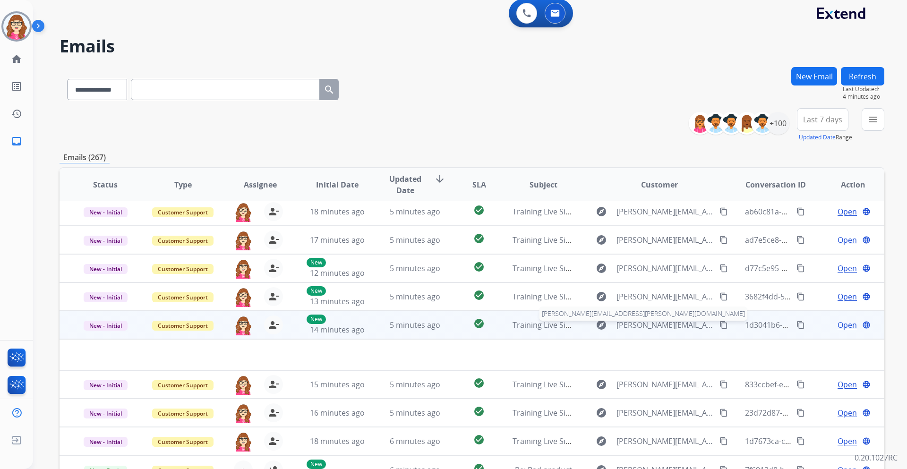
scroll to position [0, 0]
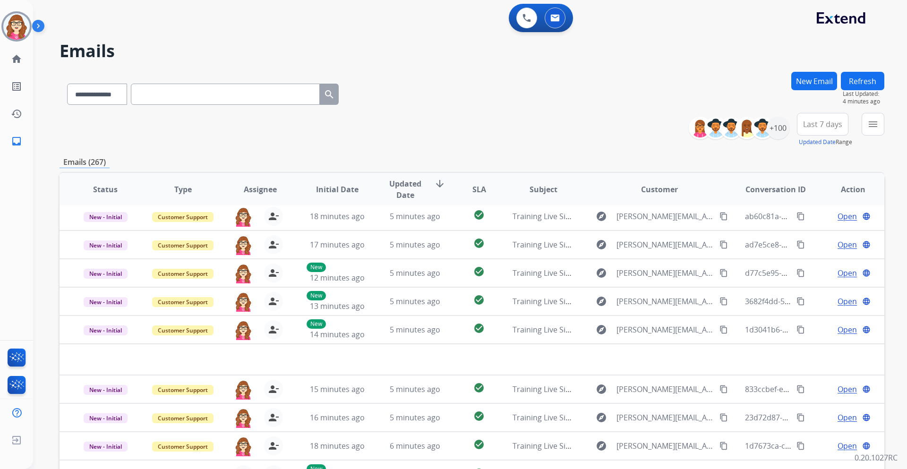
click at [444, 139] on div "**********" at bounding box center [472, 130] width 825 height 34
